Goal: Task Accomplishment & Management: Manage account settings

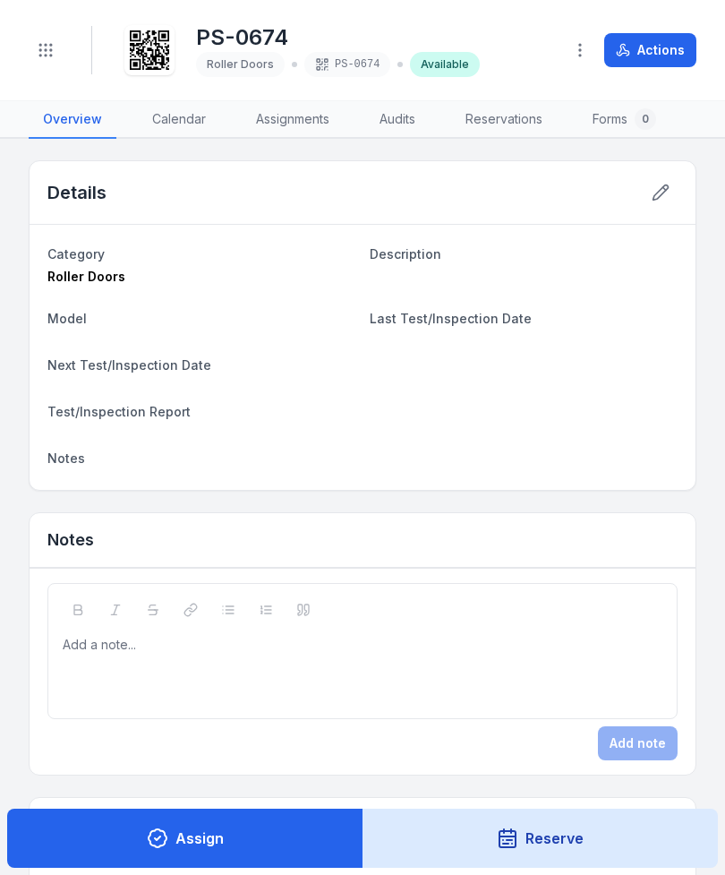
click at [62, 44] on button "Toggle Navigation" at bounding box center [46, 50] width 34 height 34
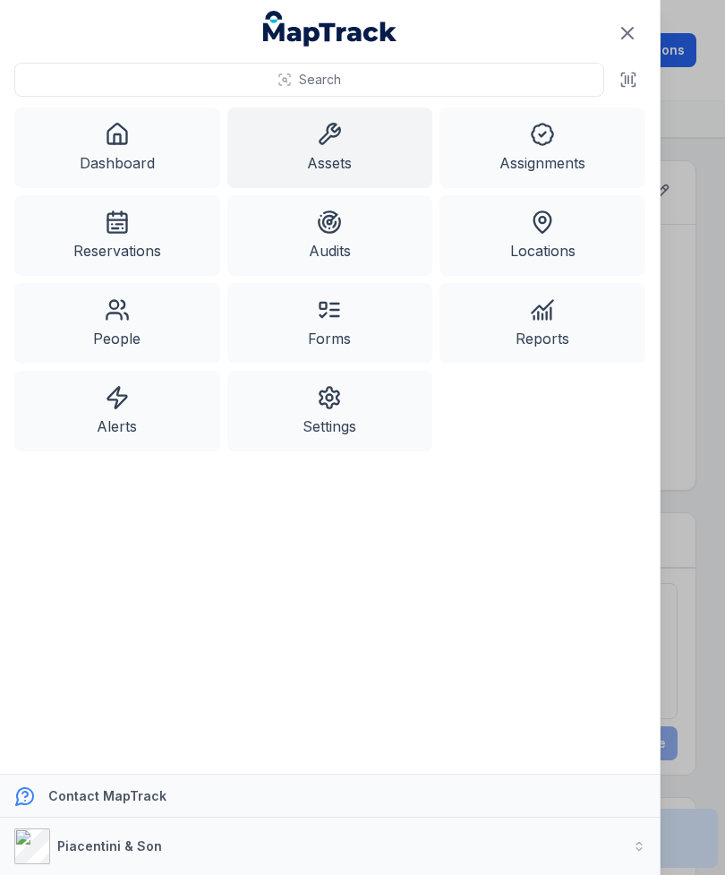
click at [321, 148] on link "Assets" at bounding box center [330, 147] width 206 height 81
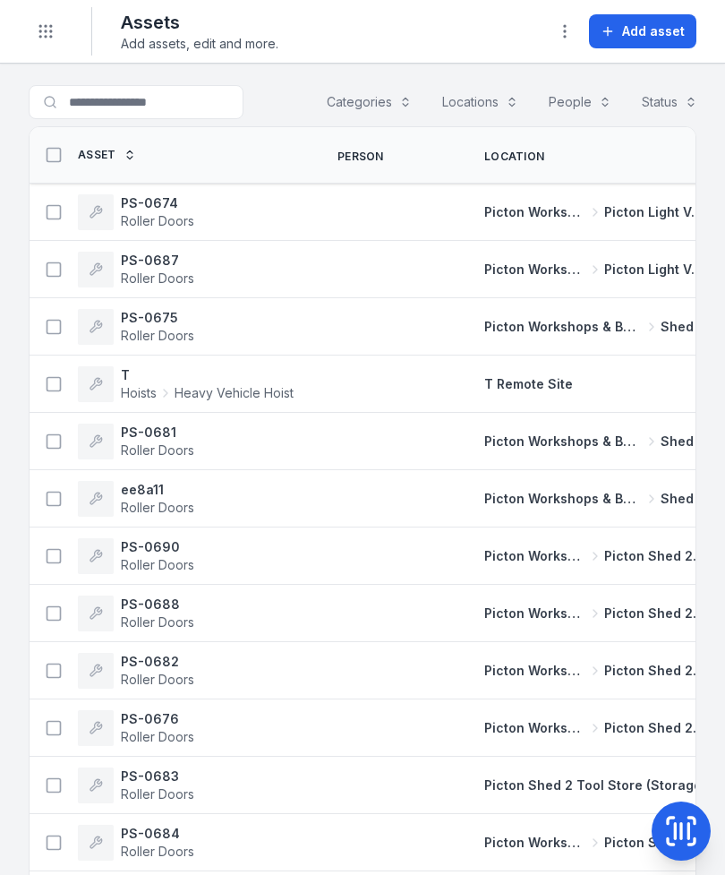
click at [639, 42] on button "Add asset" at bounding box center [642, 31] width 107 height 34
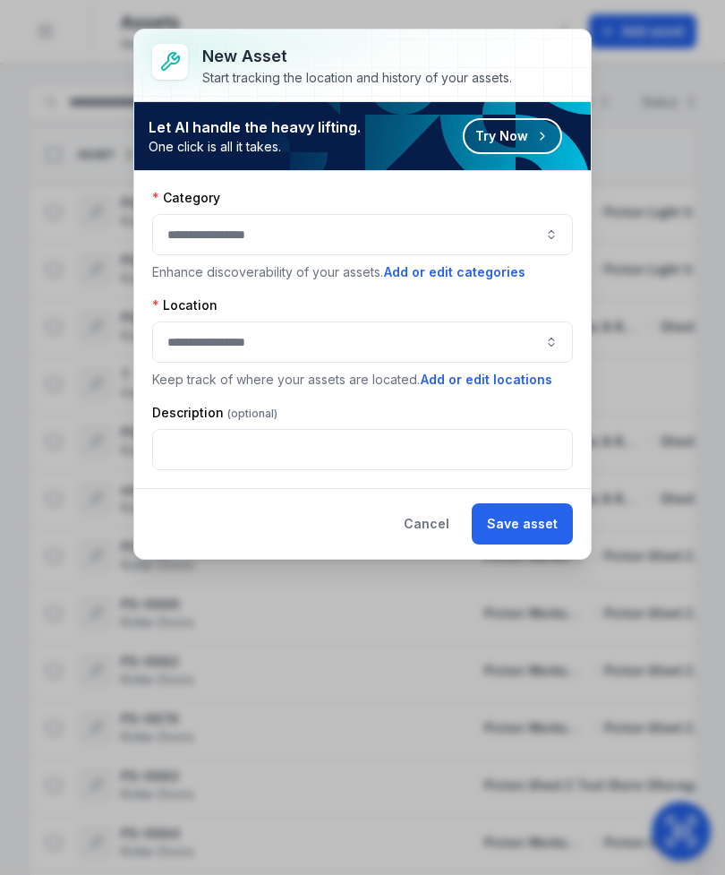
click at [548, 225] on button "button" at bounding box center [362, 234] width 421 height 41
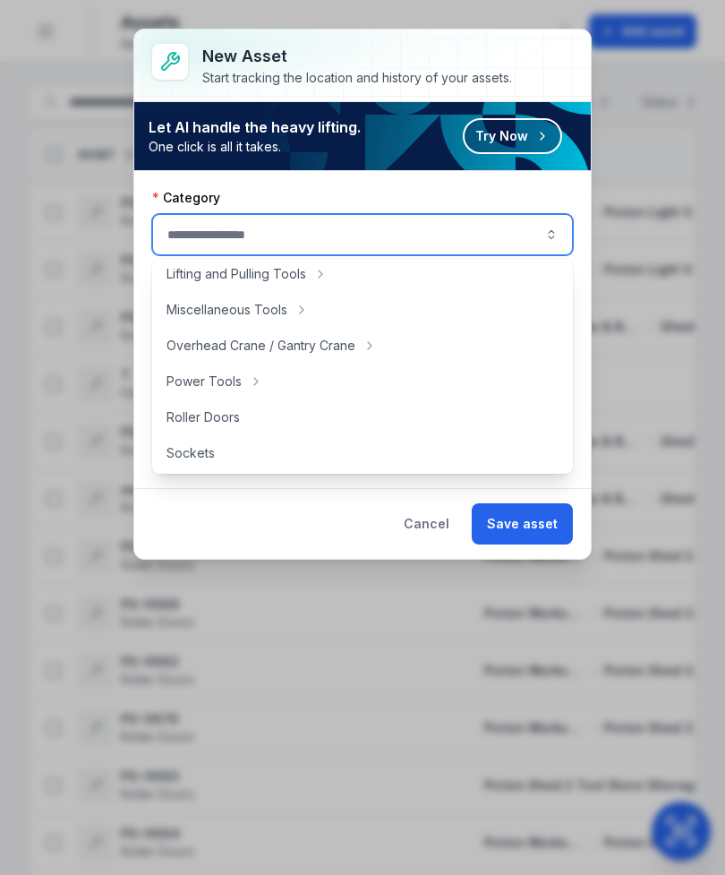
scroll to position [657, 0]
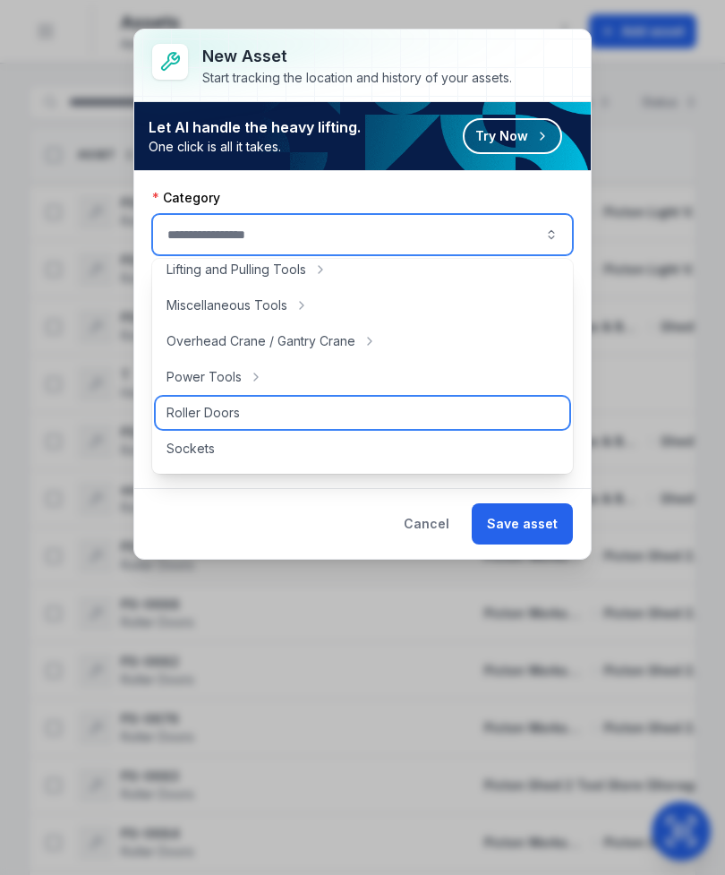
click at [372, 417] on div "Roller Doors" at bounding box center [363, 413] width 414 height 32
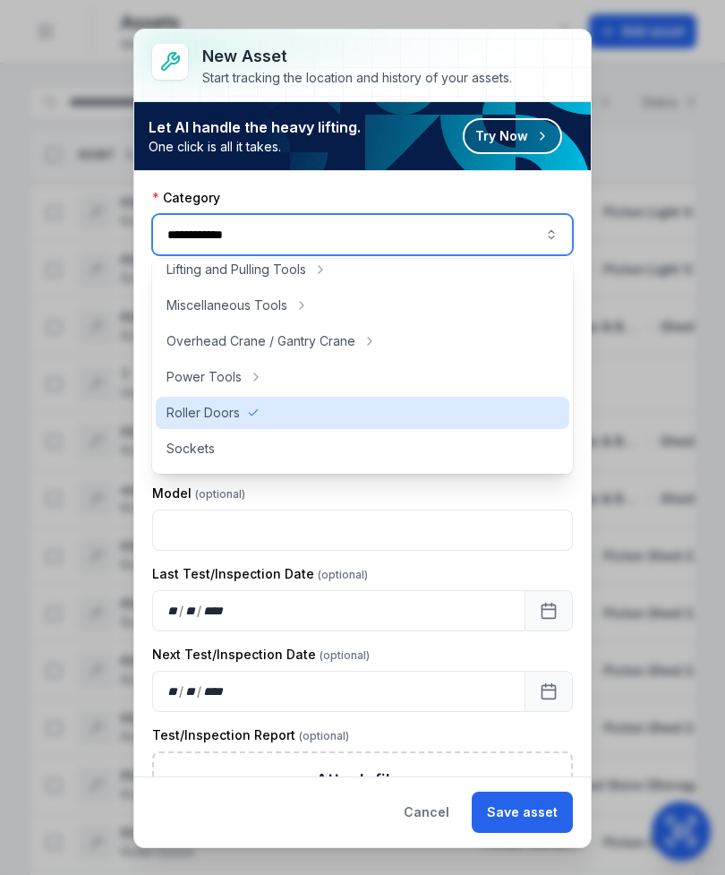
type input "**********"
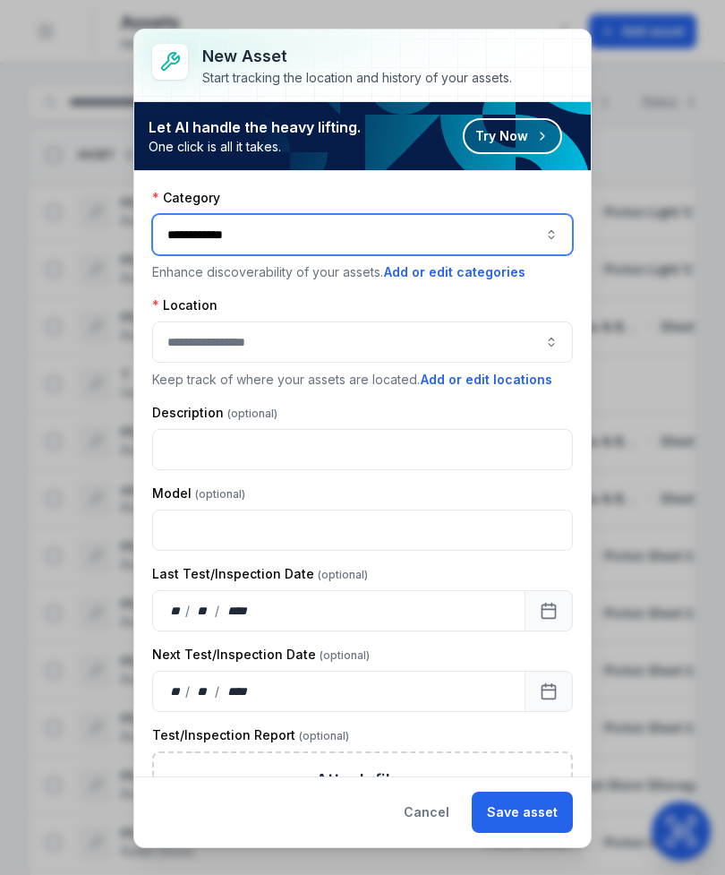
click at [549, 342] on button "button" at bounding box center [362, 341] width 421 height 41
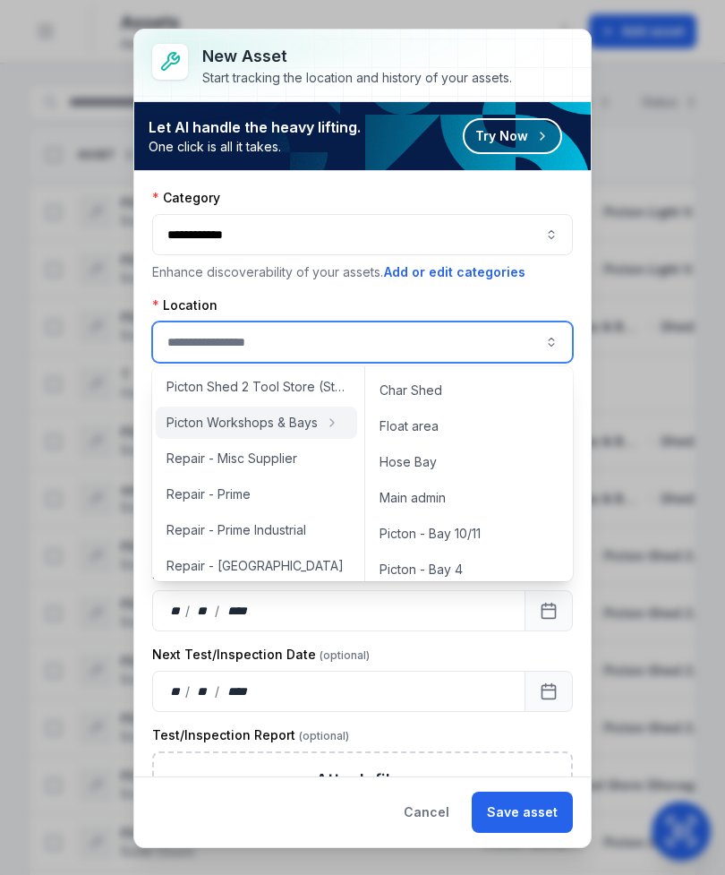
scroll to position [38, 0]
click at [477, 474] on div "Hose Bay" at bounding box center [469, 459] width 201 height 32
type input "********"
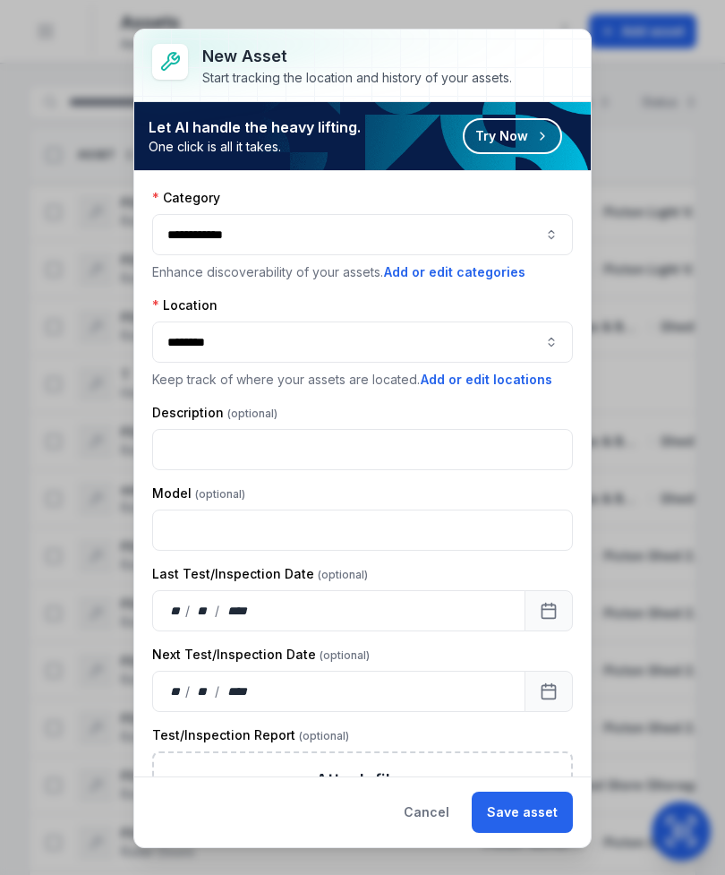
click at [534, 808] on button "Save asset" at bounding box center [522, 811] width 101 height 41
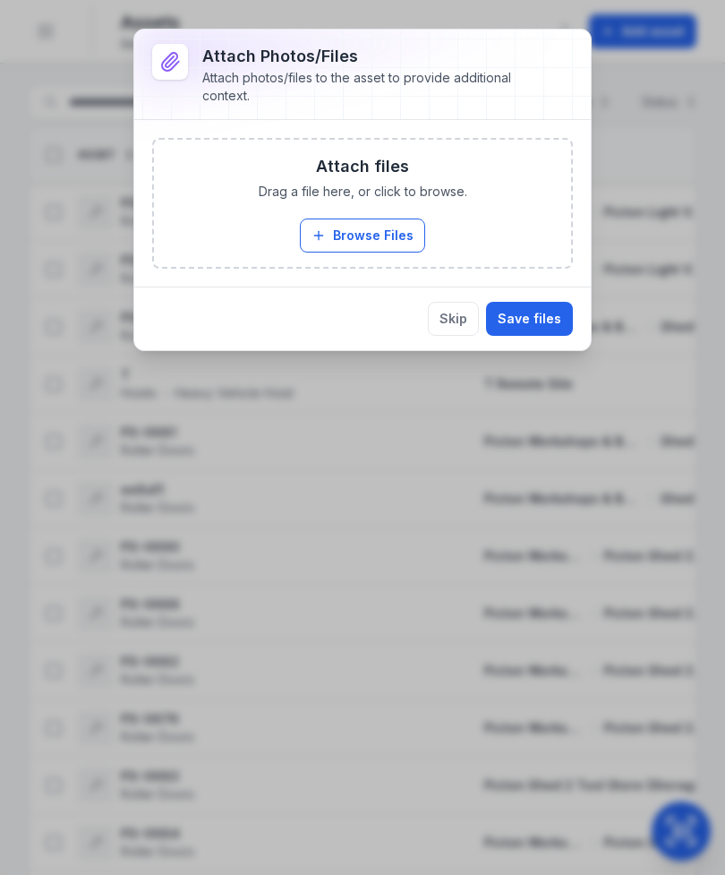
click at [465, 316] on button "Skip" at bounding box center [453, 319] width 51 height 34
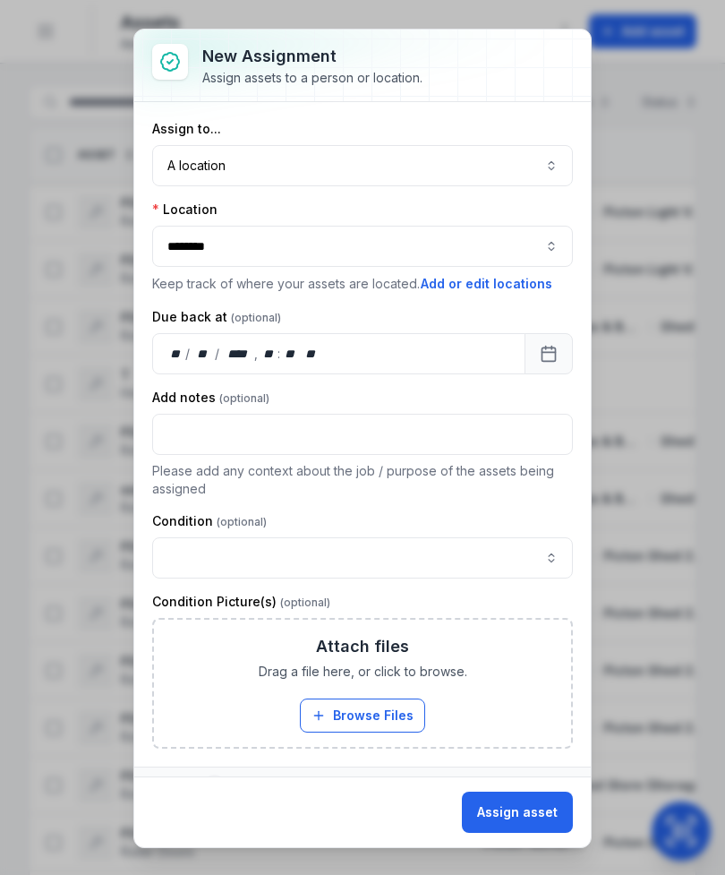
click at [533, 819] on button "Assign asset" at bounding box center [517, 811] width 111 height 41
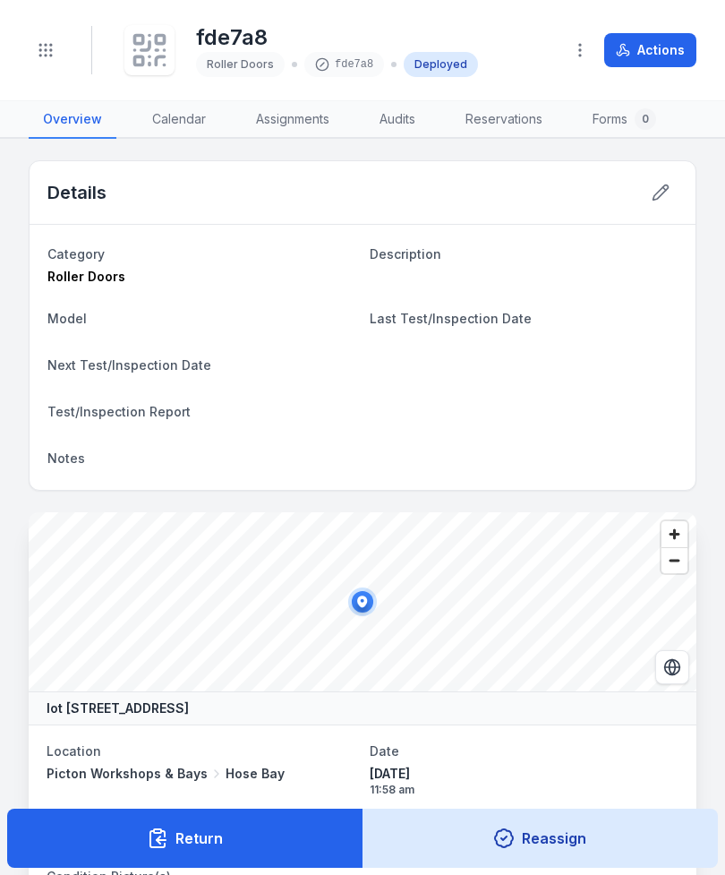
click at [153, 41] on icon at bounding box center [149, 49] width 39 height 39
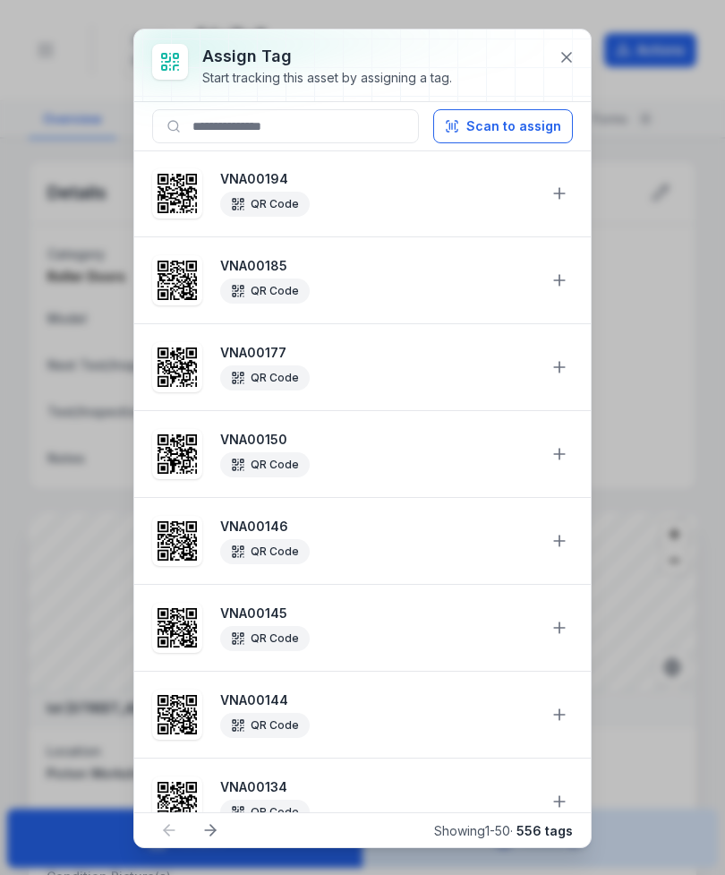
click at [548, 119] on button "Scan to assign" at bounding box center [503, 126] width 140 height 34
